Goal: Task Accomplishment & Management: Manage account settings

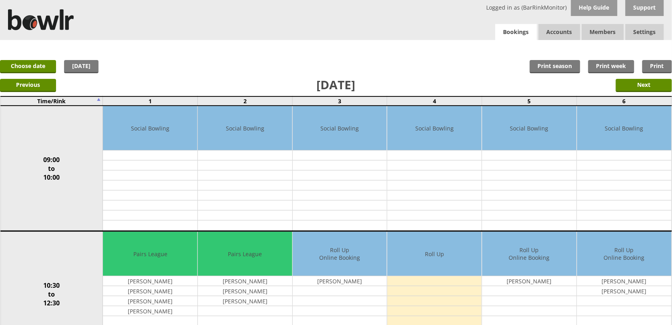
click at [523, 28] on link "Bookings" at bounding box center [517, 32] width 42 height 16
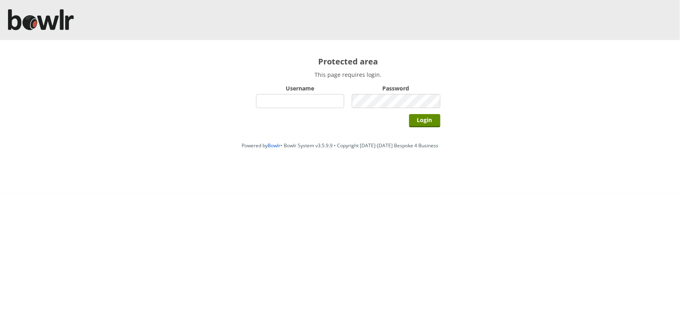
click at [272, 103] on input "Username" at bounding box center [300, 101] width 89 height 14
type input "BarRinkMonitor"
click at [409, 114] on input "Login" at bounding box center [424, 120] width 31 height 13
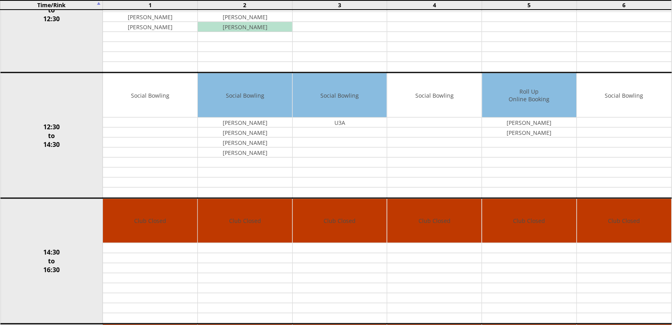
scroll to position [569, 0]
